Goal: Navigation & Orientation: Find specific page/section

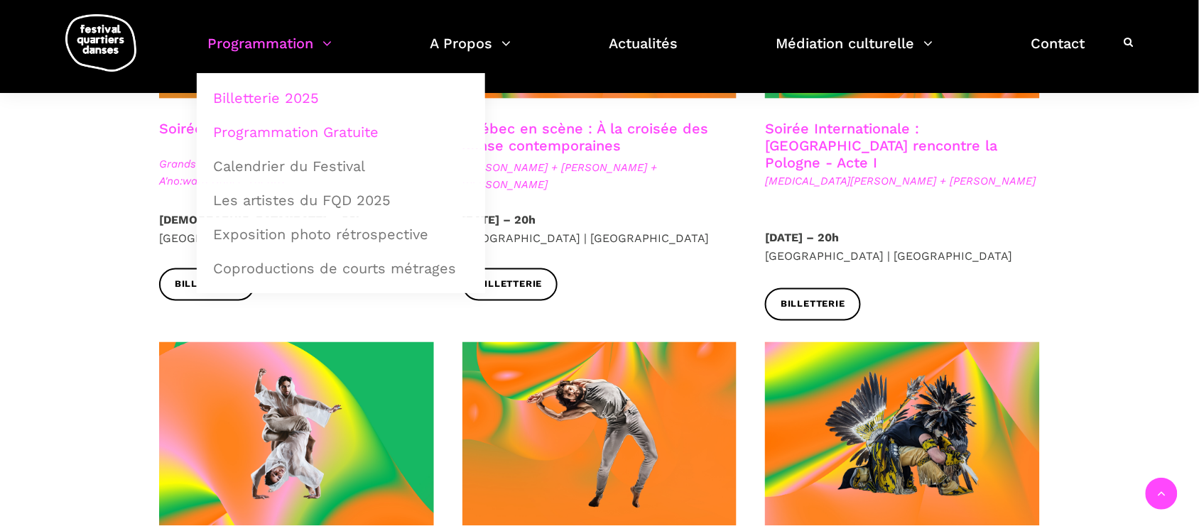
click at [299, 134] on link "Programmation Gratuite" at bounding box center [341, 132] width 273 height 33
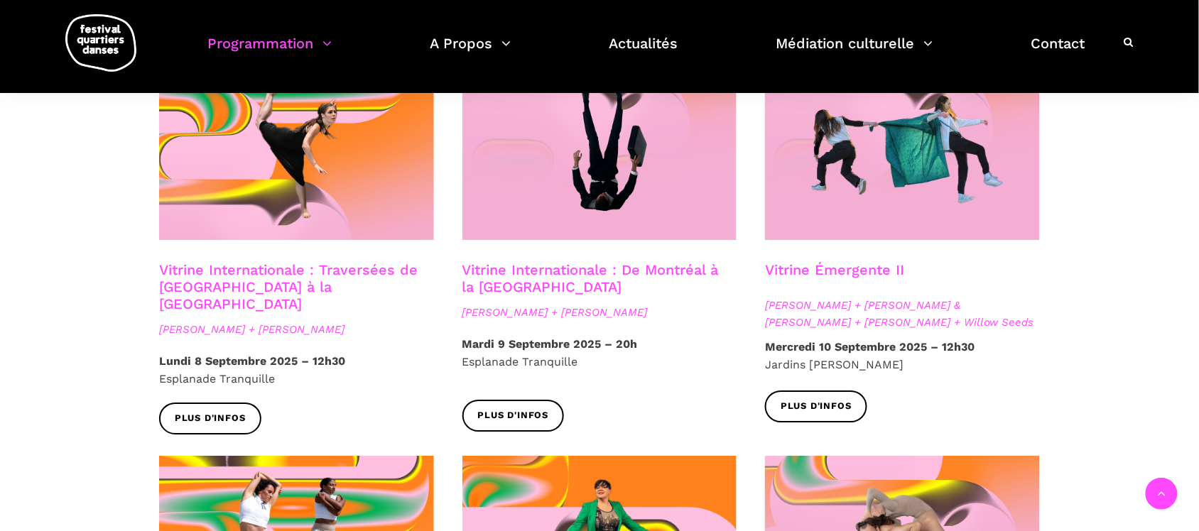
scroll to position [1243, 0]
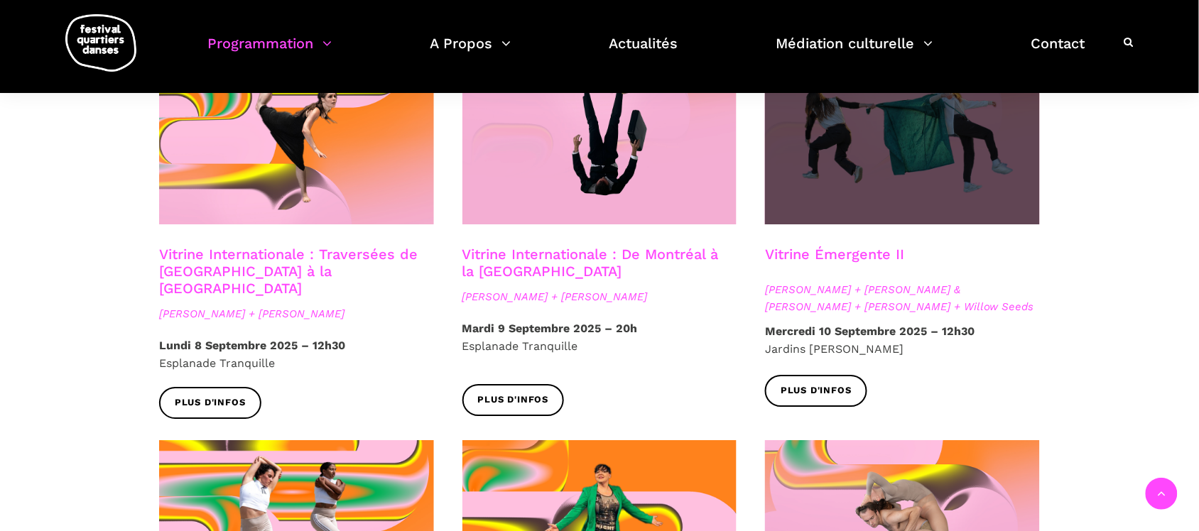
click at [943, 185] on span at bounding box center [902, 132] width 275 height 184
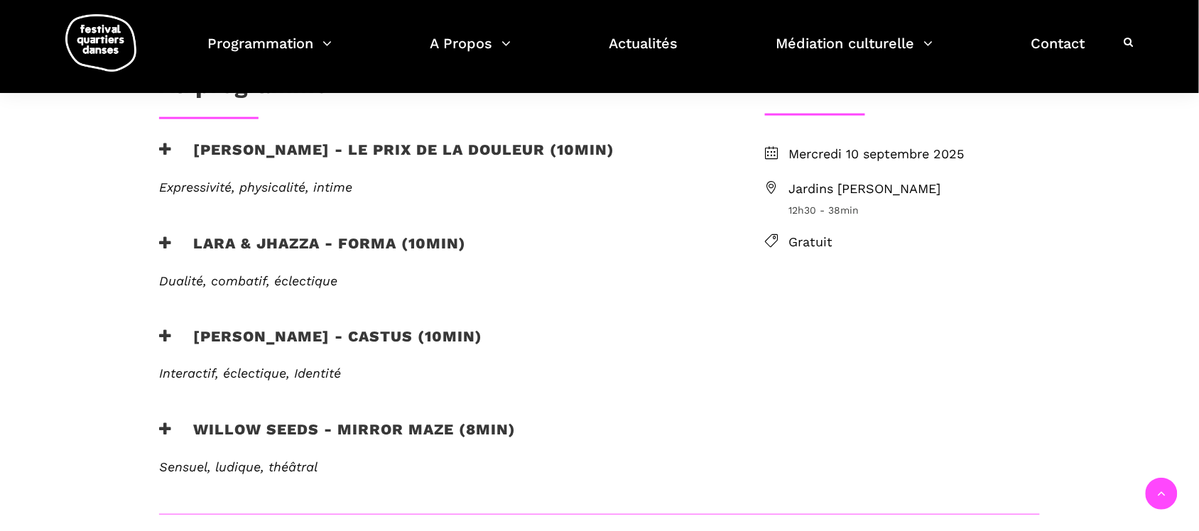
scroll to position [444, 0]
